Goal: Task Accomplishment & Management: Manage account settings

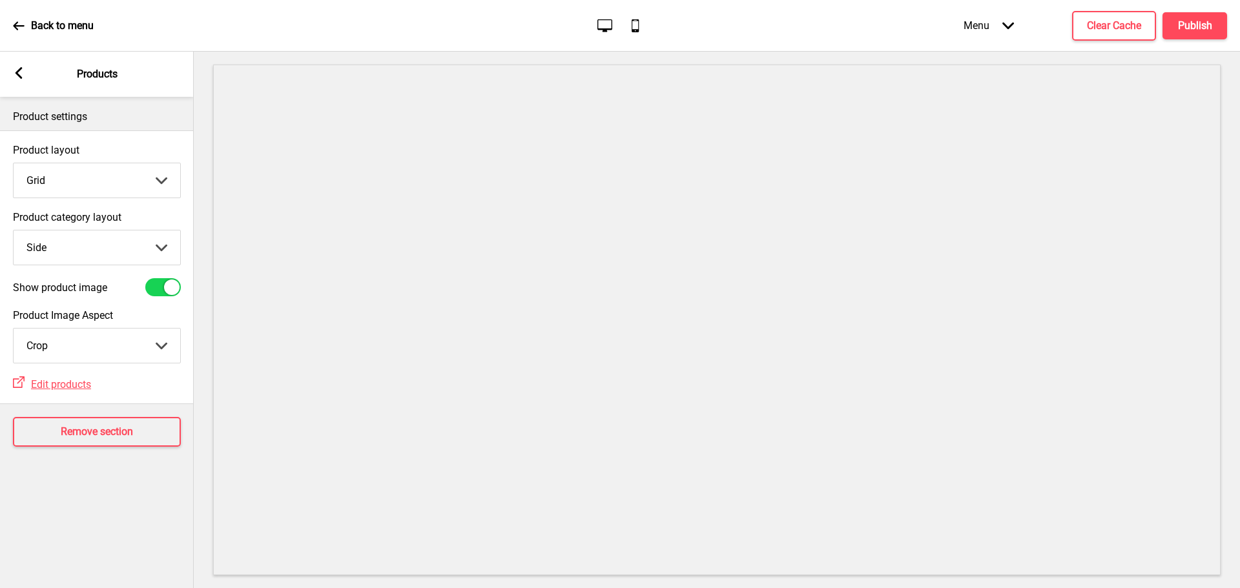
select select "side"
click at [14, 76] on rect at bounding box center [19, 73] width 12 height 12
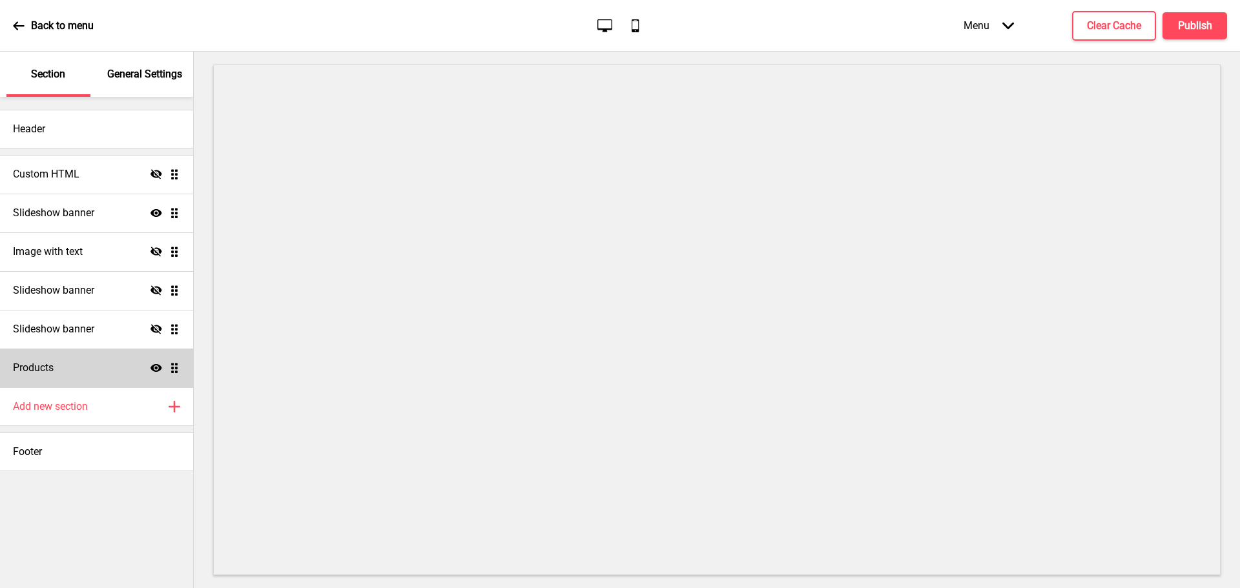
click at [66, 355] on div "Products Show Drag" at bounding box center [96, 368] width 193 height 39
select select "side"
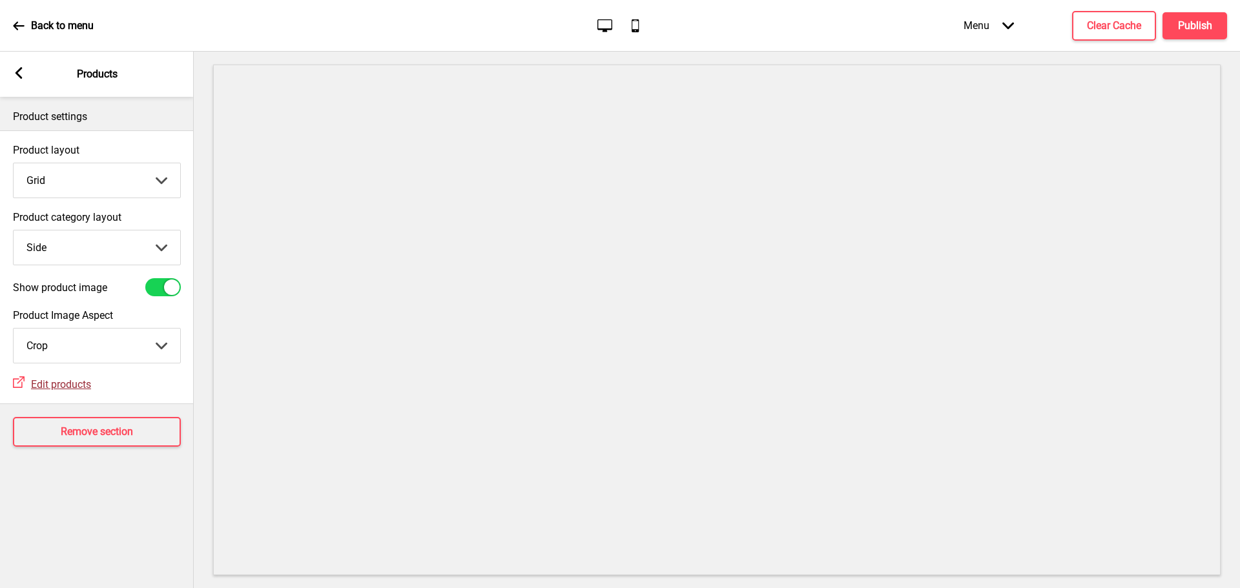
click at [63, 387] on span "Edit products" at bounding box center [61, 384] width 60 height 12
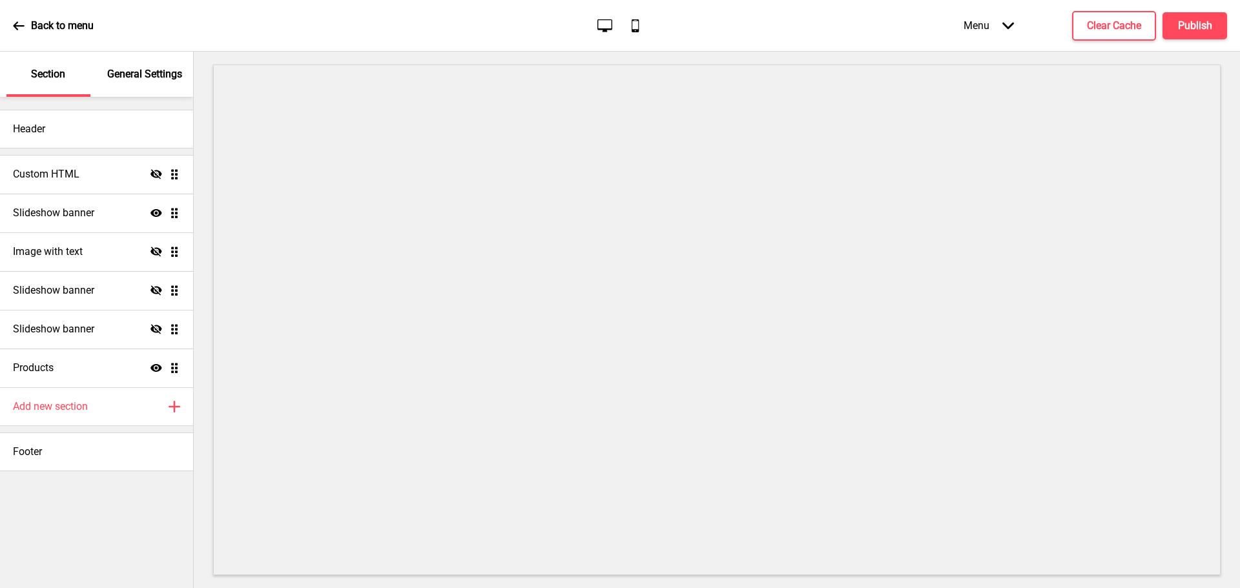
click at [143, 74] on p "General Settings" at bounding box center [144, 74] width 75 height 14
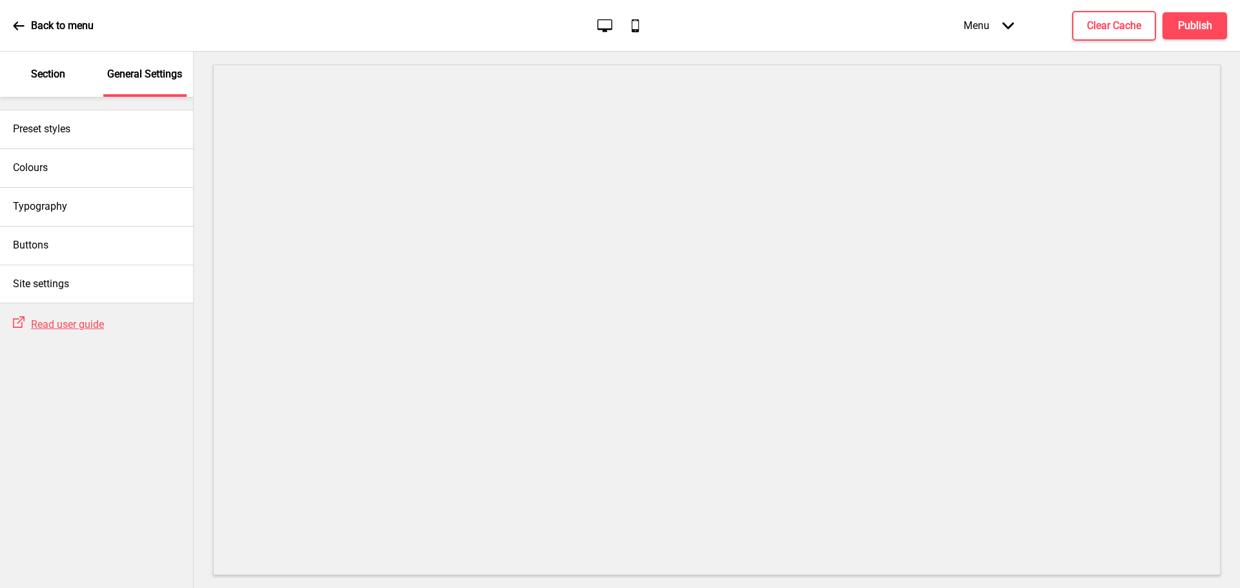
click at [59, 76] on p "Section" at bounding box center [48, 74] width 34 height 14
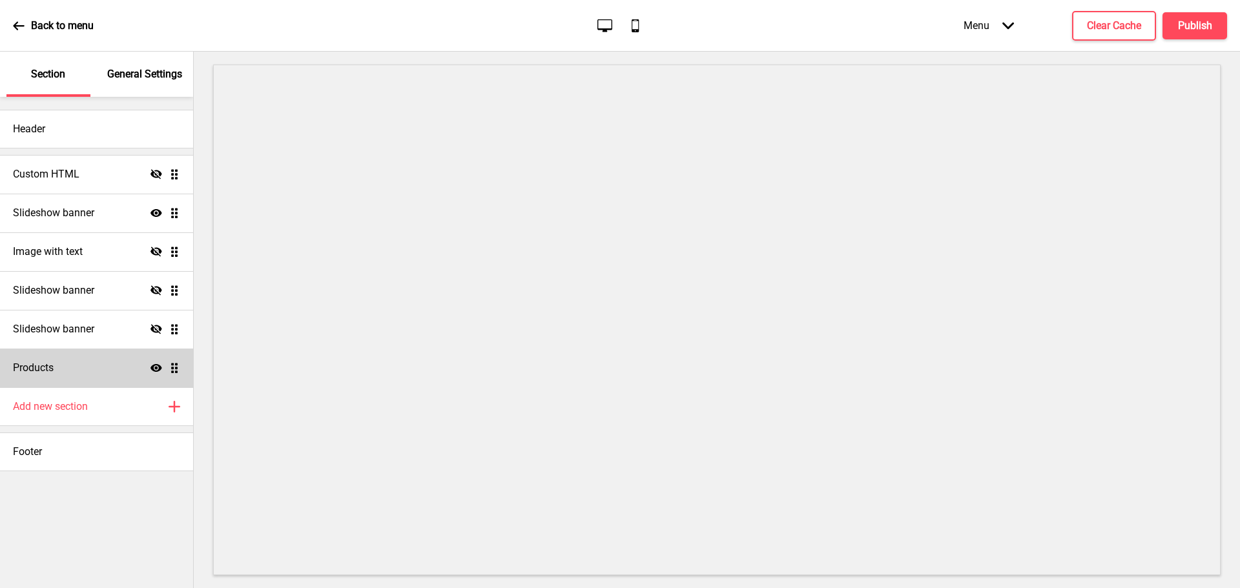
click at [63, 373] on div "Products Show Drag" at bounding box center [96, 368] width 193 height 39
select select "side"
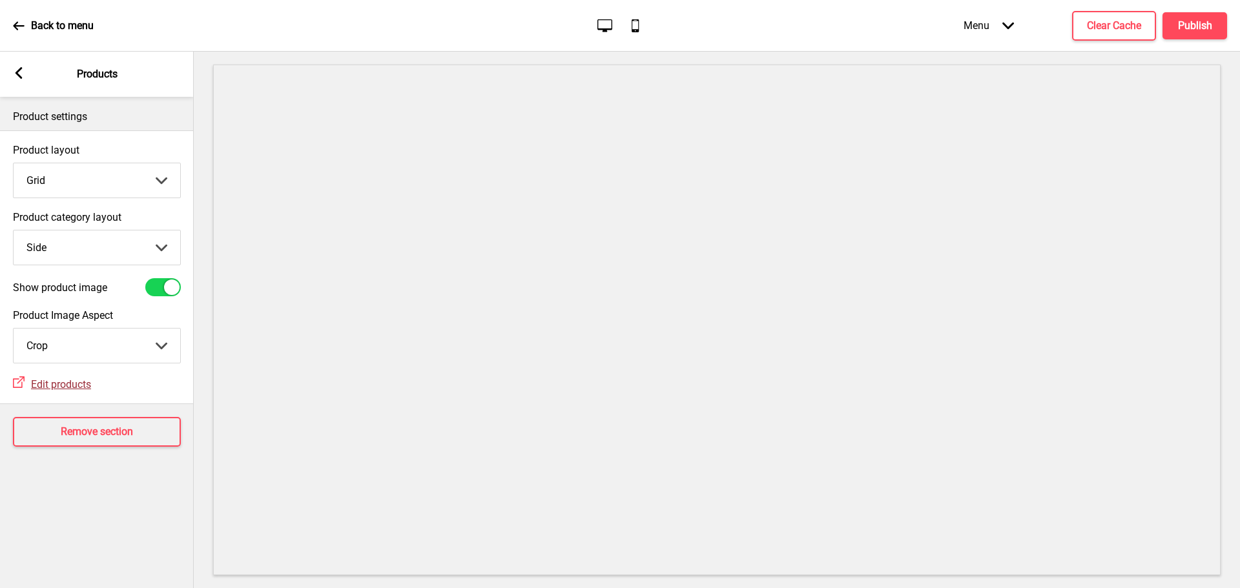
click at [61, 382] on span "Edit products" at bounding box center [61, 384] width 60 height 12
